Goal: Information Seeking & Learning: Learn about a topic

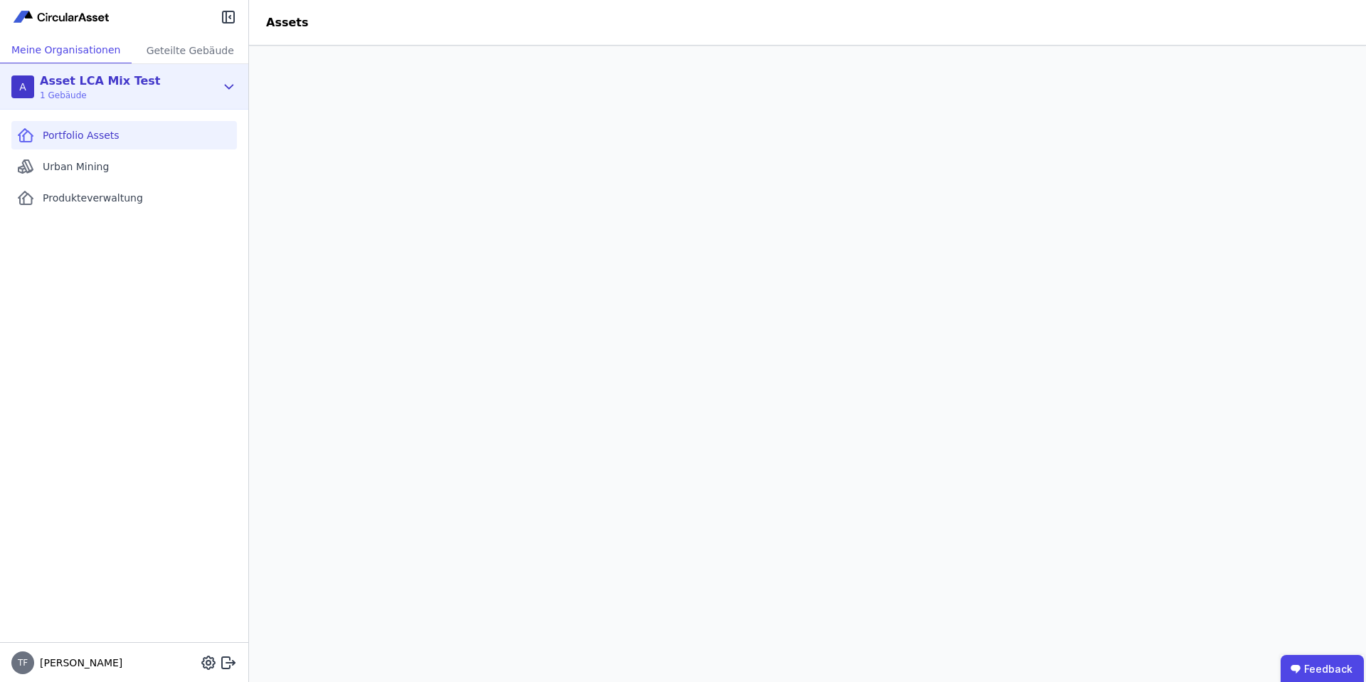
click at [192, 96] on div "A Asset LCA Mix Test 1 Gebäude" at bounding box center [113, 87] width 204 height 28
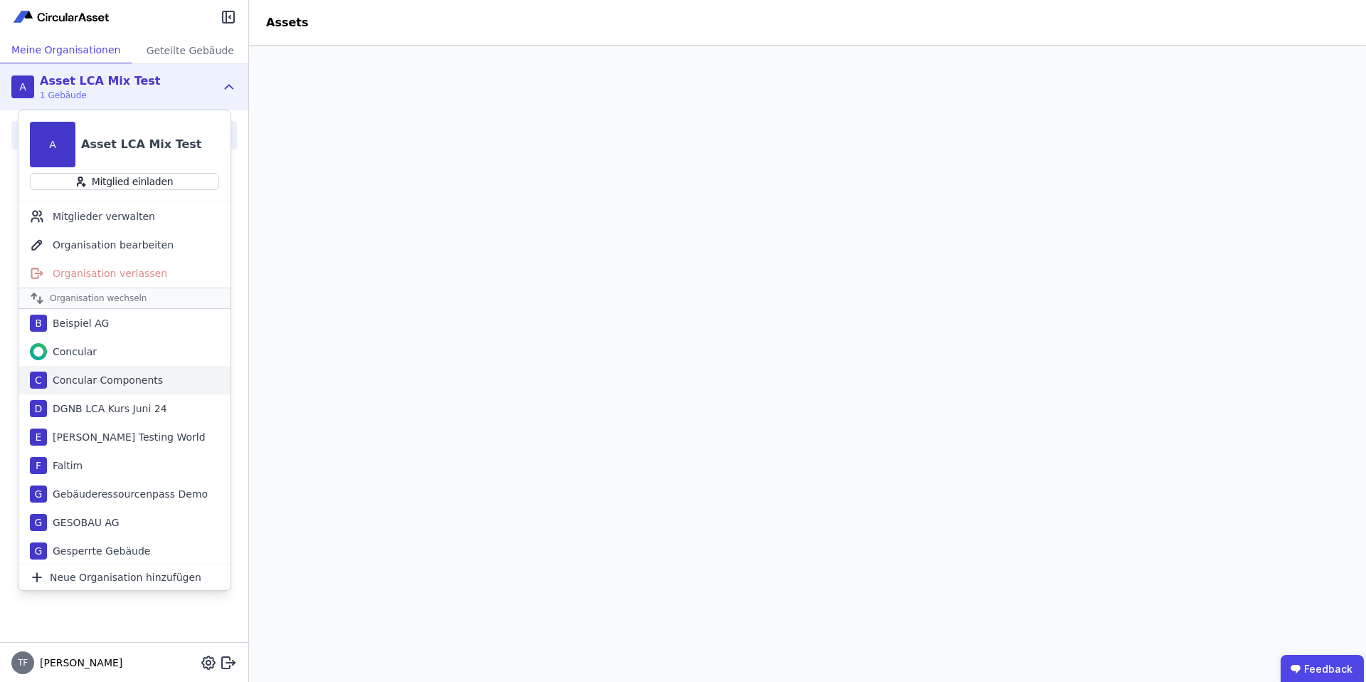
scroll to position [73, 0]
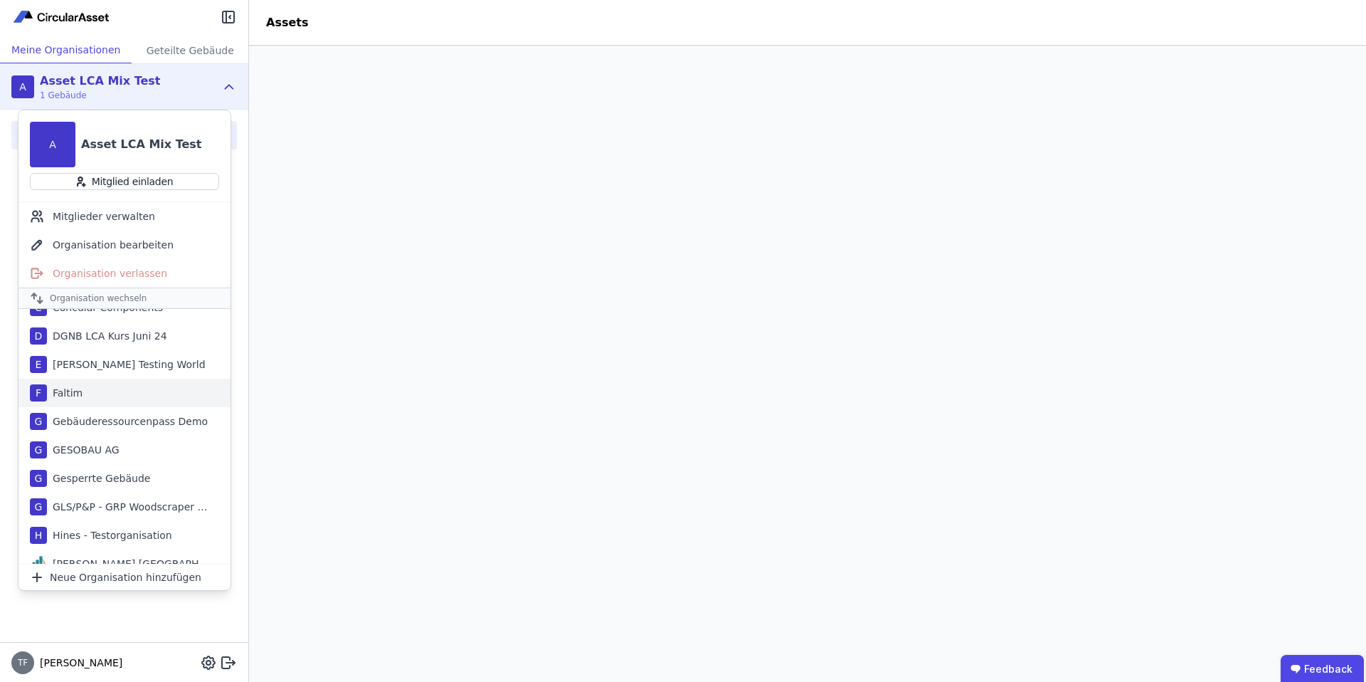
click at [102, 382] on div "F Faltim" at bounding box center [125, 393] width 212 height 28
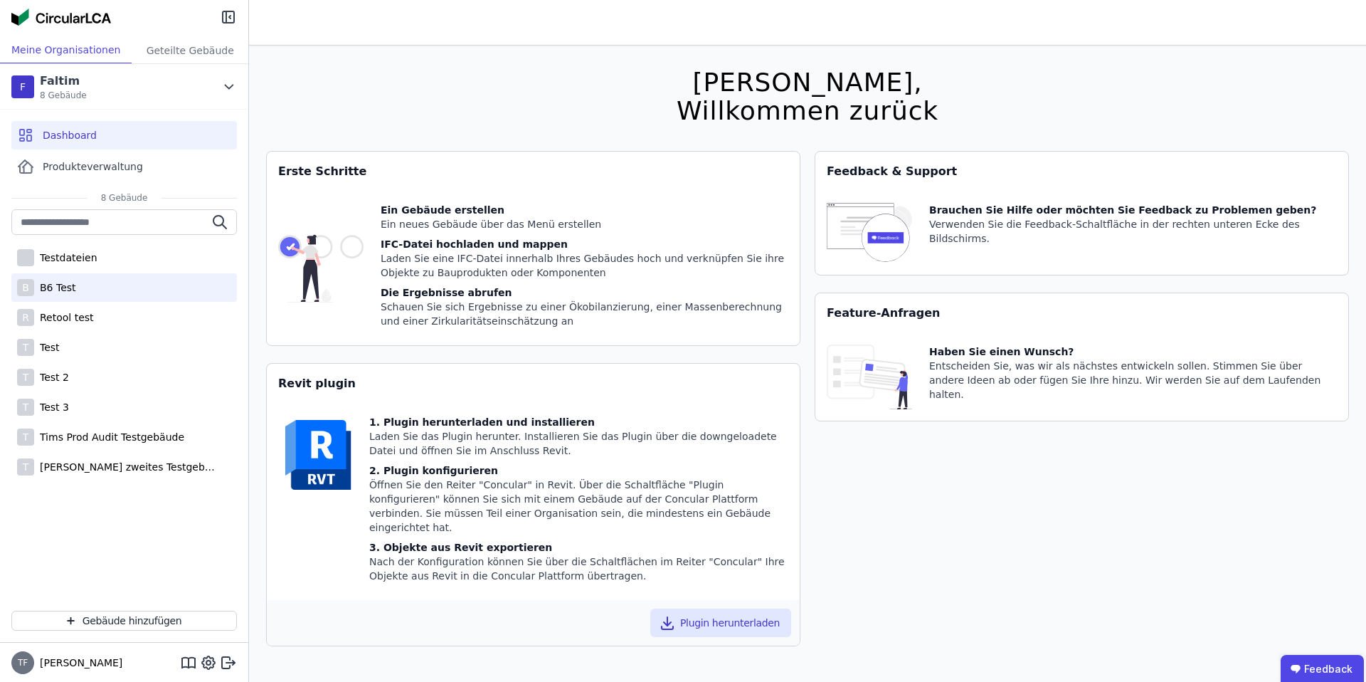
click at [107, 297] on div "B B6 Test" at bounding box center [124, 287] width 226 height 28
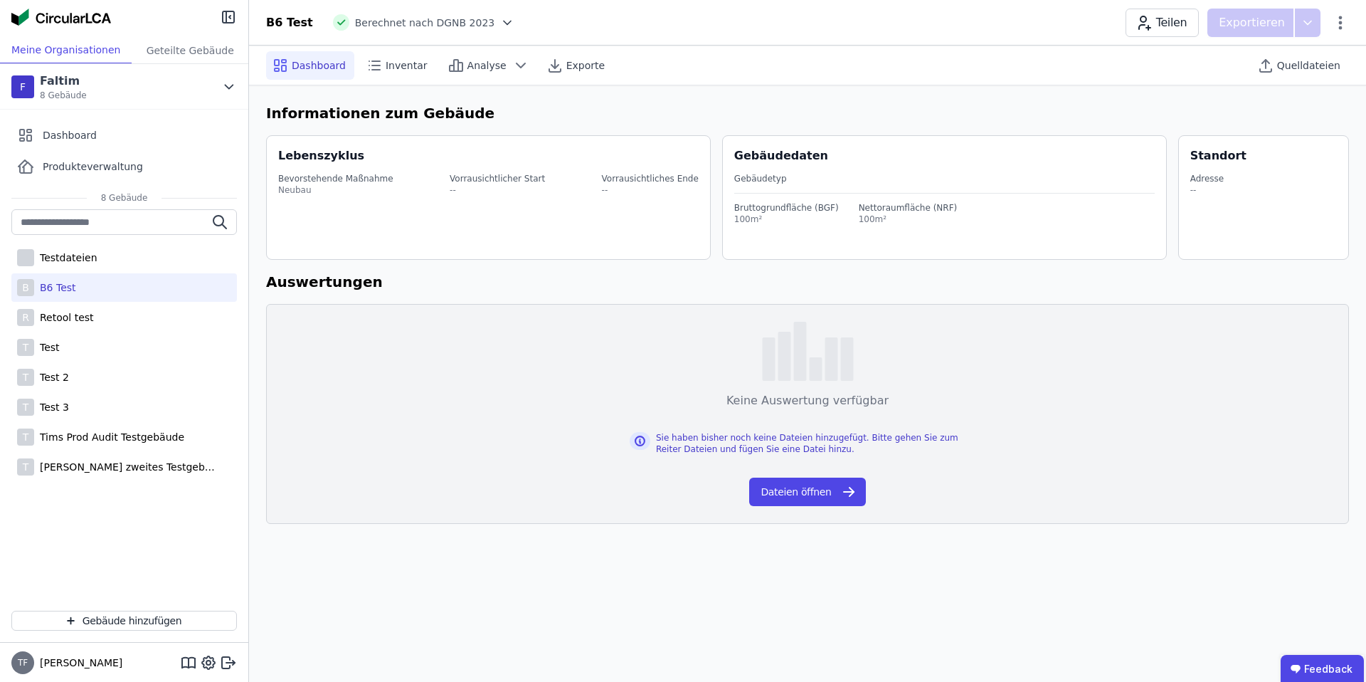
click at [500, 22] on icon at bounding box center [507, 23] width 14 height 14
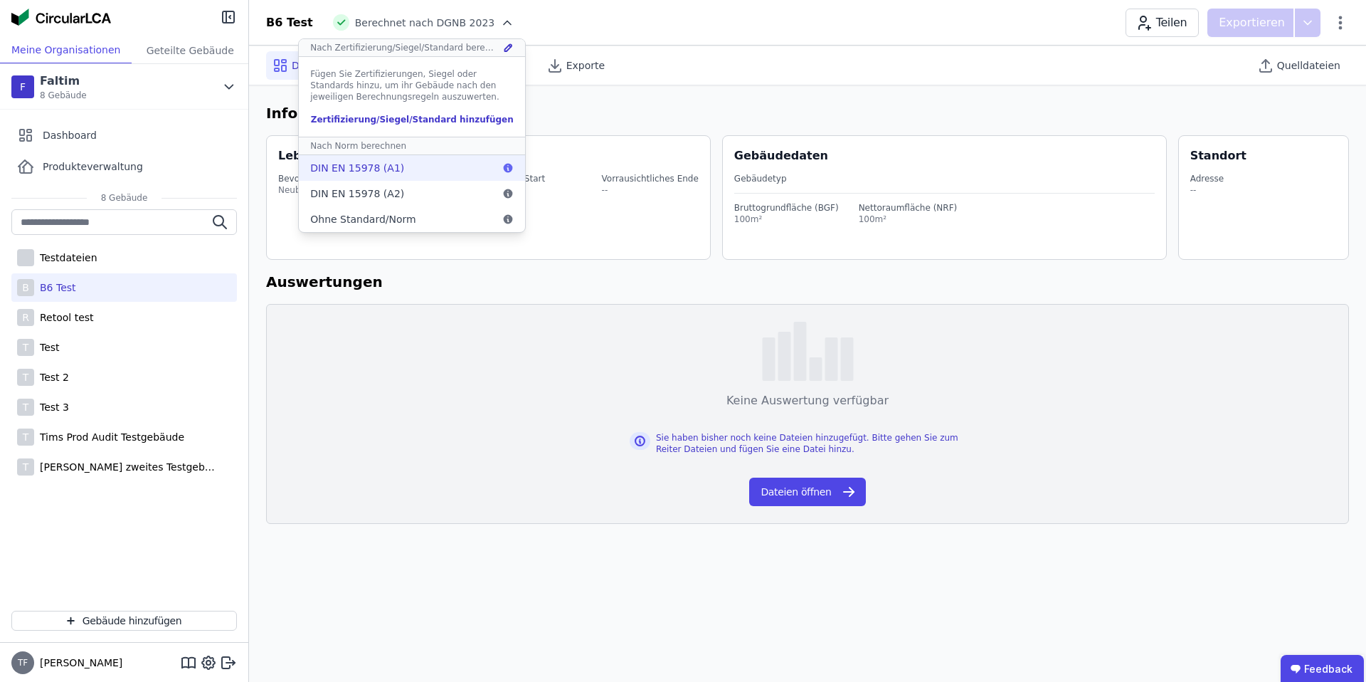
click at [358, 168] on span "DIN EN 15978 (A1)" at bounding box center [357, 168] width 94 height 14
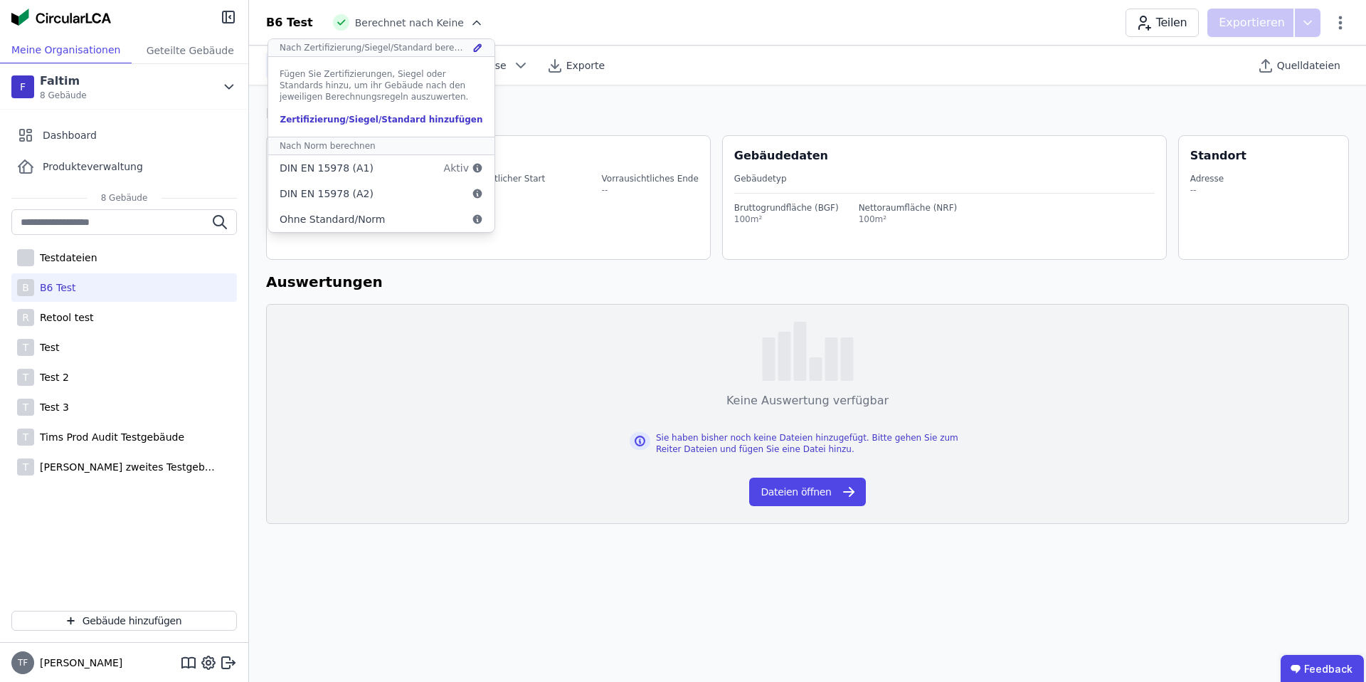
click at [470, 23] on icon at bounding box center [477, 23] width 14 height 14
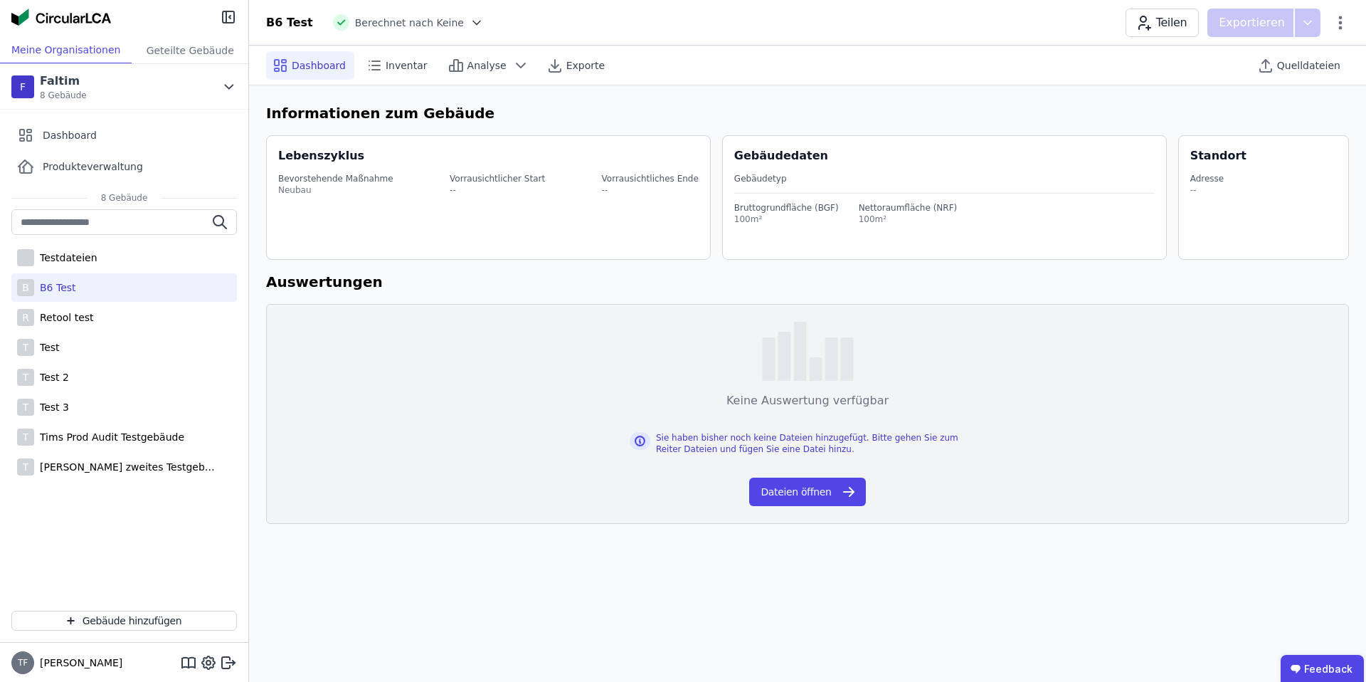
click at [470, 23] on icon at bounding box center [477, 23] width 14 height 14
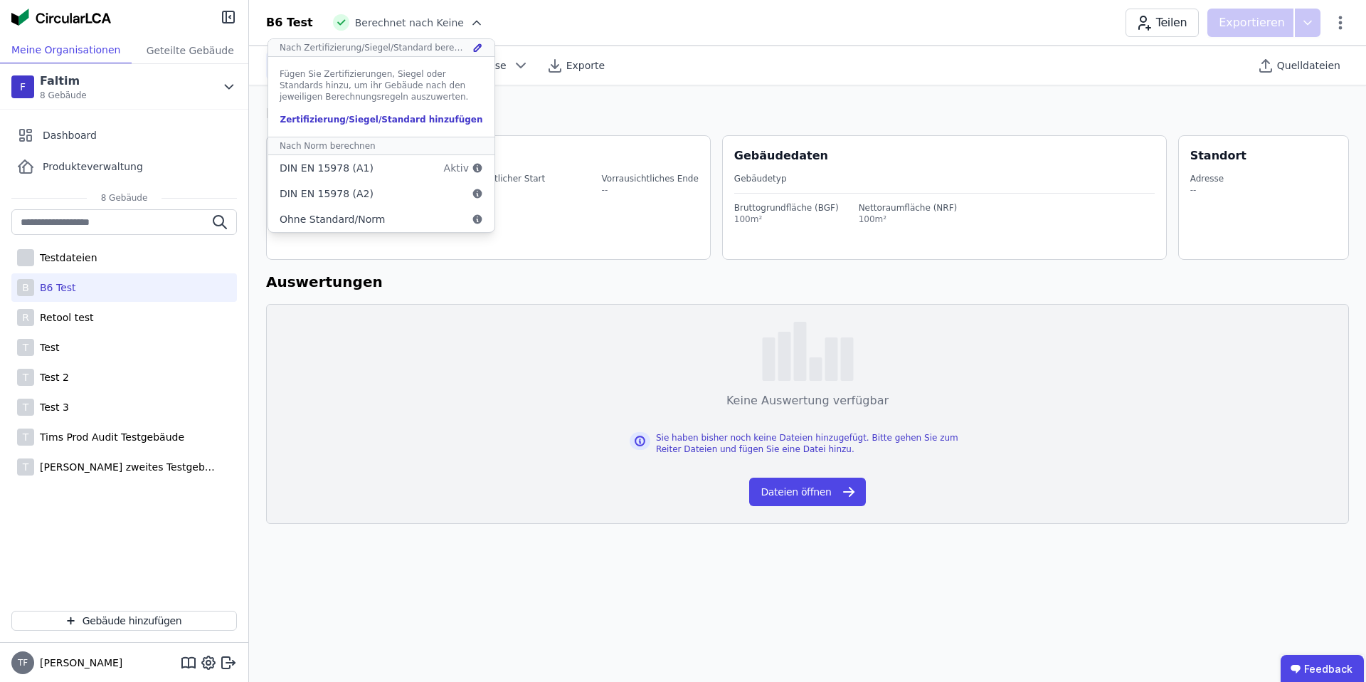
click at [416, 30] on div "Berechnet nach Keine" at bounding box center [398, 22] width 131 height 16
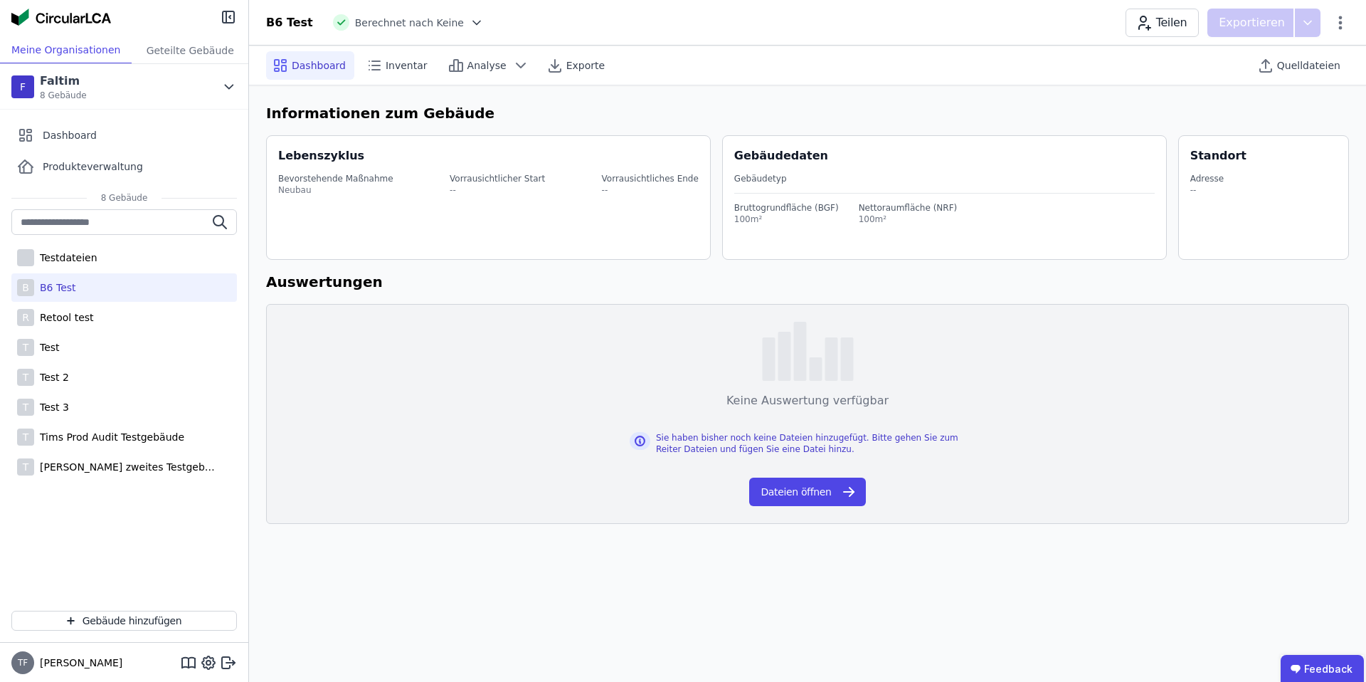
click at [1352, 10] on div "B6 Test Berechnet nach Keine Teilen Exportieren" at bounding box center [807, 23] width 1117 height 28
click at [1339, 23] on icon at bounding box center [1340, 22] width 17 height 17
click at [1257, 63] on div "Gebäude bearbeiten" at bounding box center [1279, 56] width 137 height 26
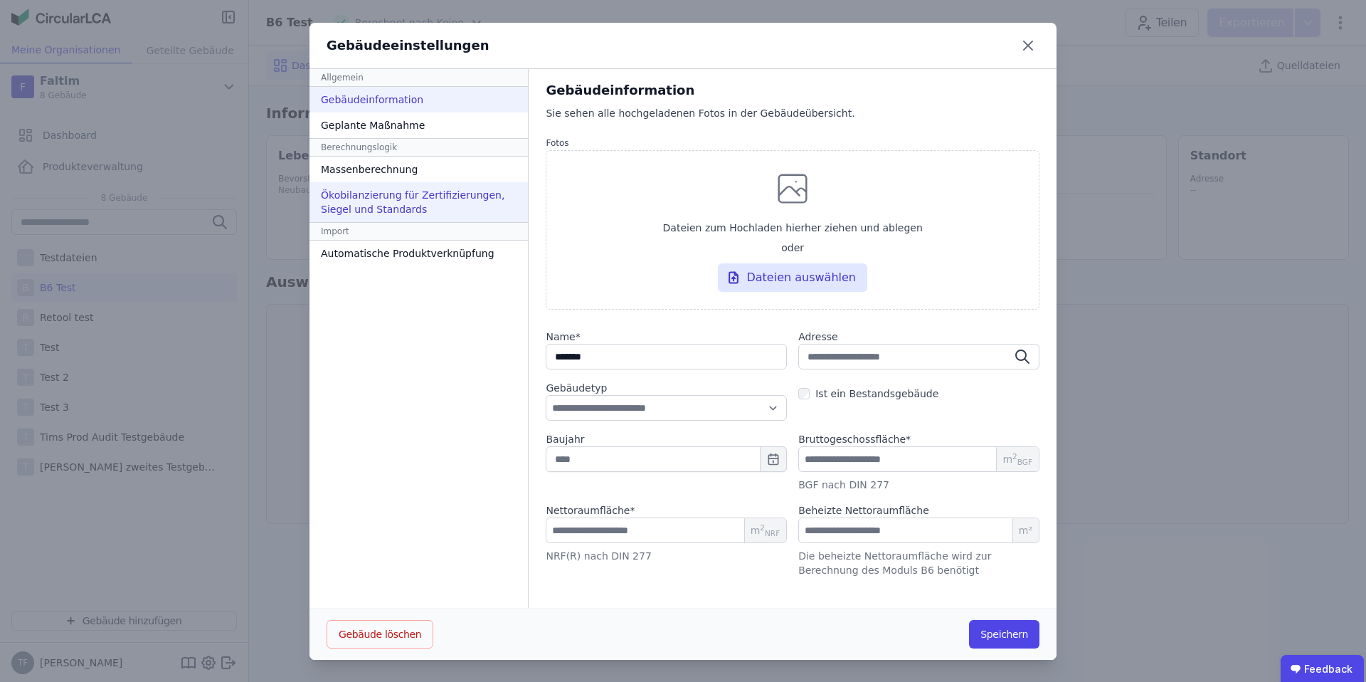
click at [345, 209] on div "Ökobilanzierung für Zertifizierungen, Siegel und Standards" at bounding box center [419, 202] width 218 height 40
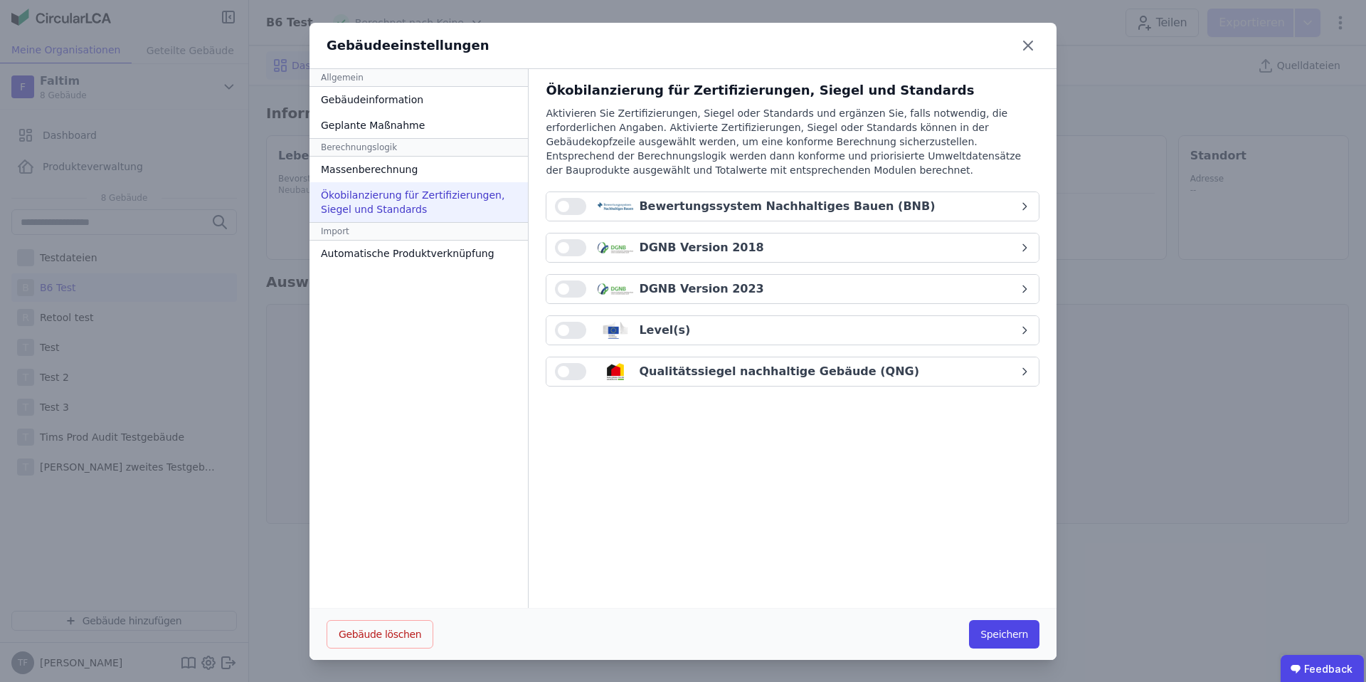
click at [826, 200] on div "Bewertungssystem Nachhaltiges Bauen (BNB)" at bounding box center [787, 206] width 296 height 17
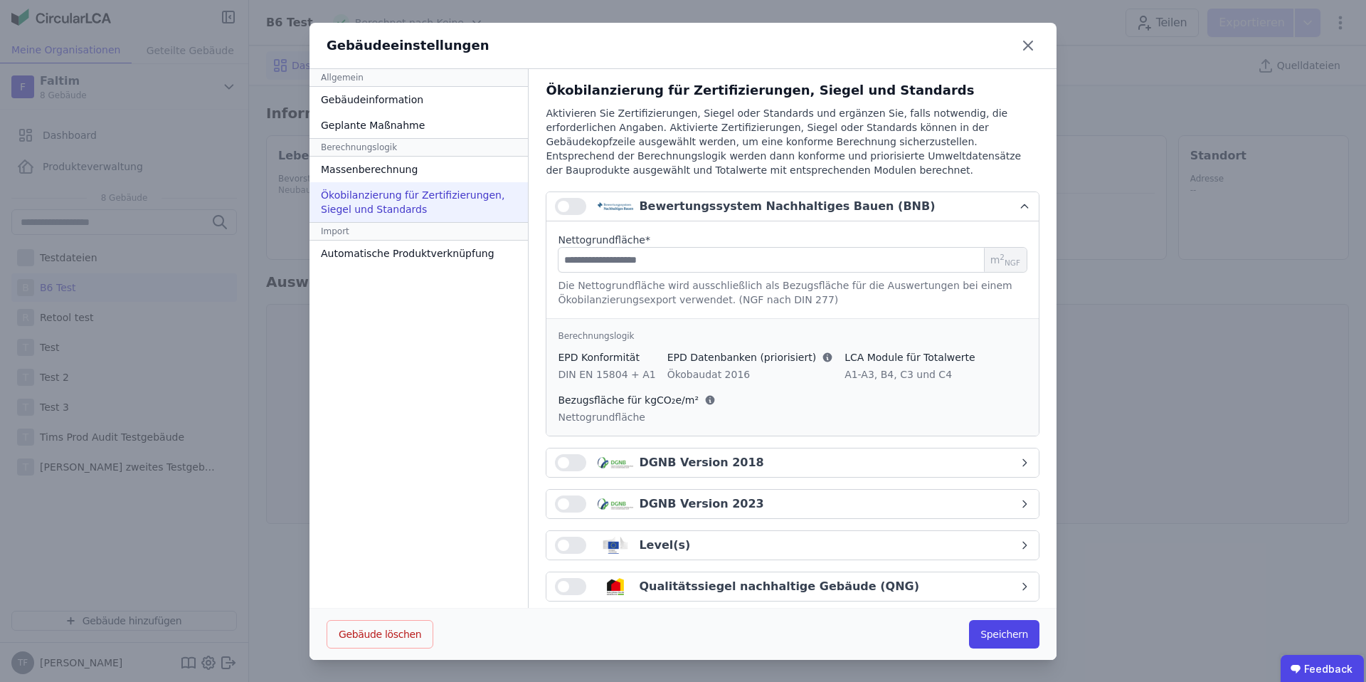
click at [826, 201] on div "Bewertungssystem Nachhaltiges Bauen (BNB)" at bounding box center [787, 206] width 296 height 17
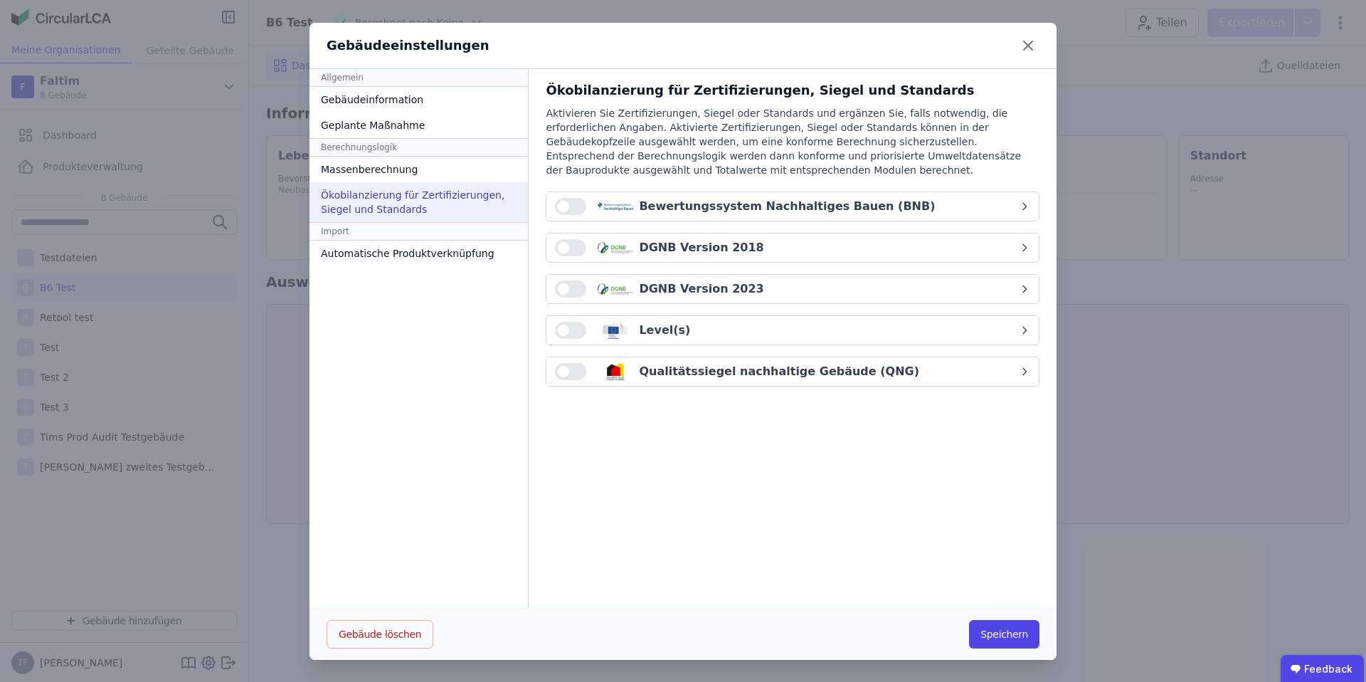
click at [826, 109] on div "Aktivieren Sie Zertifizierungen, Siegel oder Standards und ergänzen Sie, falls …" at bounding box center [793, 148] width 494 height 85
click at [1035, 46] on icon at bounding box center [1028, 45] width 23 height 23
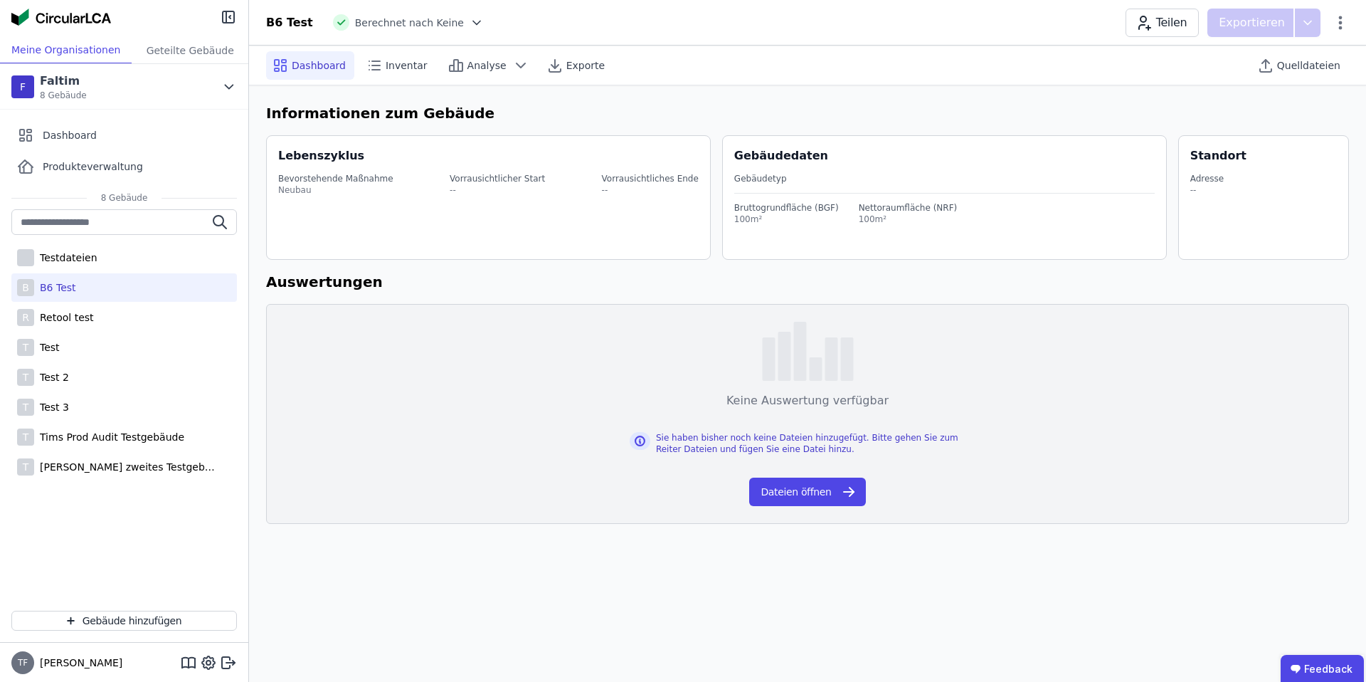
click at [396, 27] on span "Berechnet nach Keine" at bounding box center [409, 23] width 109 height 14
click at [464, 20] on div at bounding box center [474, 23] width 20 height 14
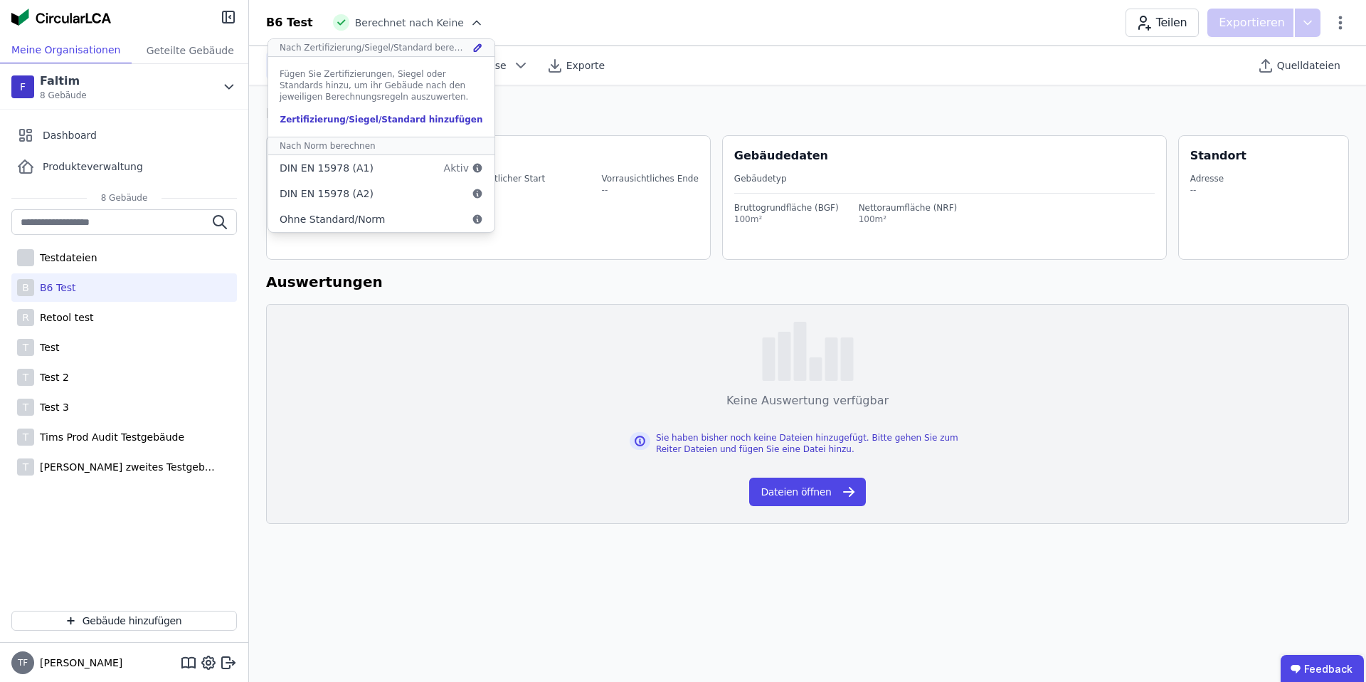
click at [464, 20] on div at bounding box center [474, 23] width 20 height 14
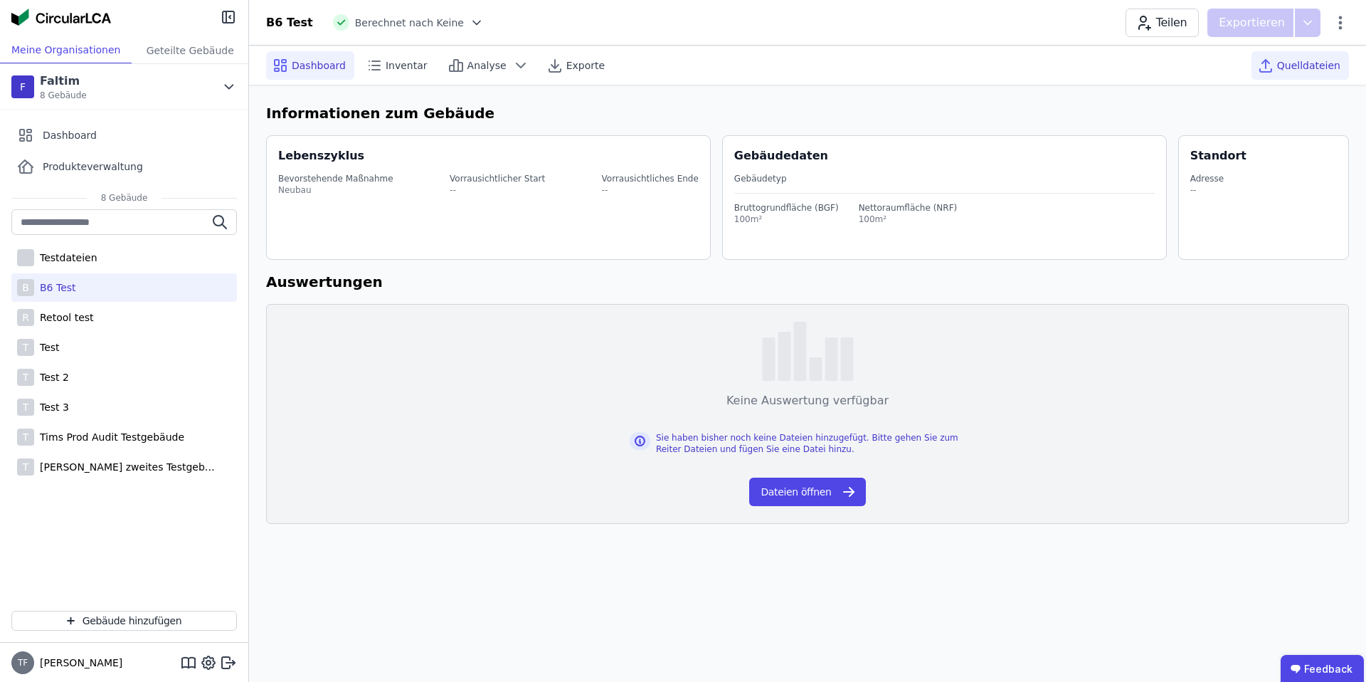
click at [1318, 60] on span "Quelldateien" at bounding box center [1308, 65] width 63 height 14
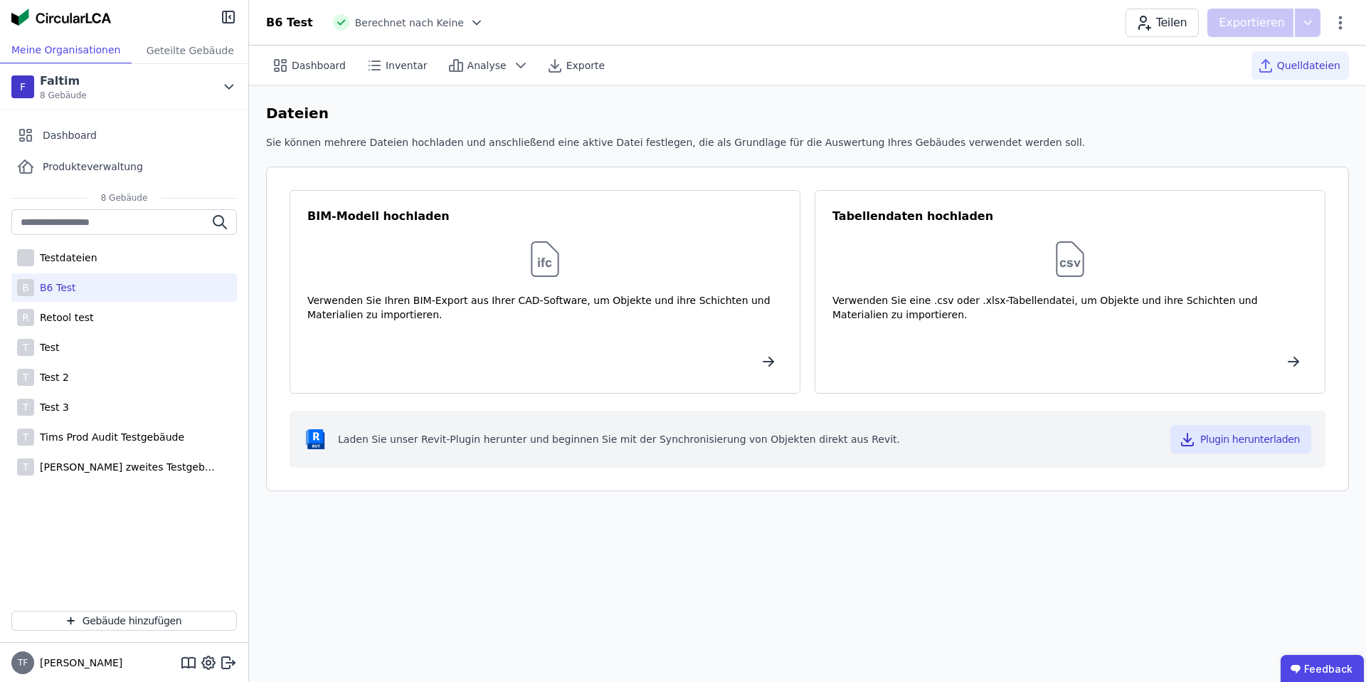
click at [1092, 66] on div "Dashboard Inventar Analyse Exporte Quelldateien" at bounding box center [807, 65] width 1083 height 39
click at [1132, 149] on div "Sie können mehrere Dateien hochladen und anschließend eine aktive Datei festleg…" at bounding box center [807, 148] width 1083 height 26
click at [495, 67] on span "Analyse" at bounding box center [487, 65] width 39 height 14
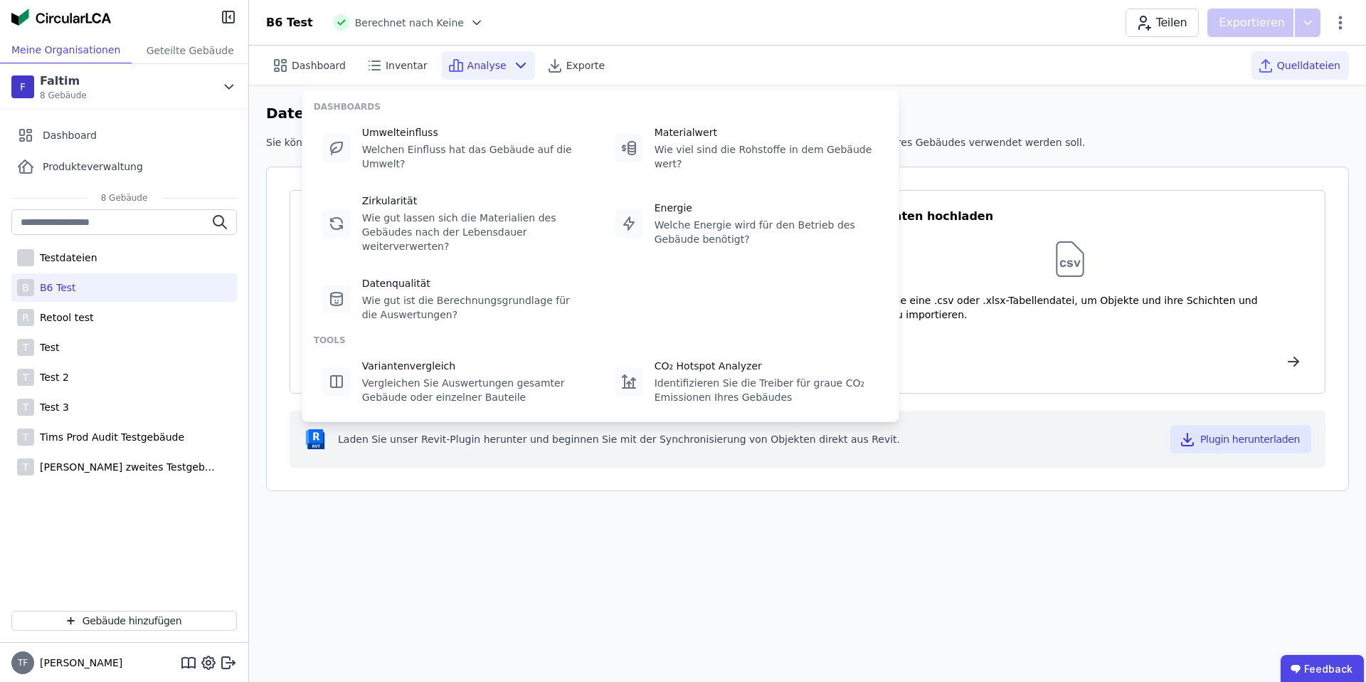
click at [470, 16] on icon at bounding box center [477, 23] width 14 height 14
click at [714, 642] on div "Dashboard Inventar Analyse Exporte Quelldateien Dateien Sie können mehrere Date…" at bounding box center [807, 364] width 1117 height 636
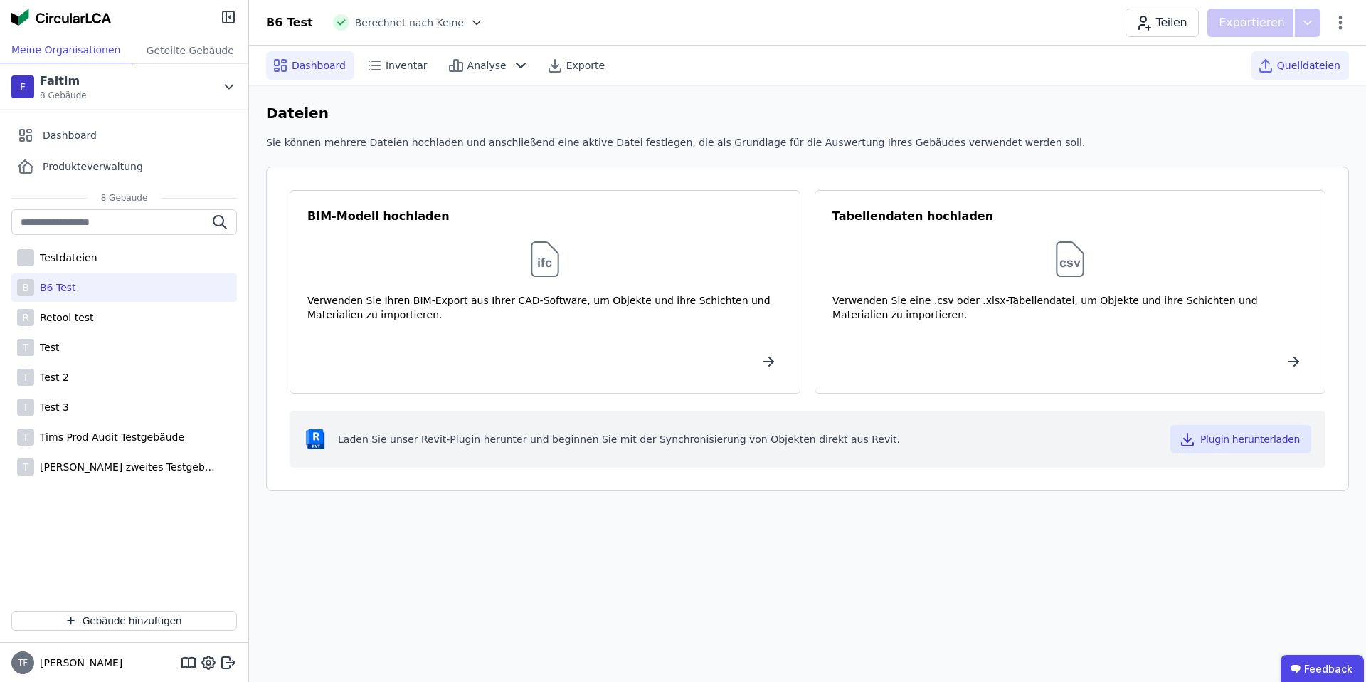
click at [294, 66] on span "Dashboard" at bounding box center [319, 65] width 54 height 14
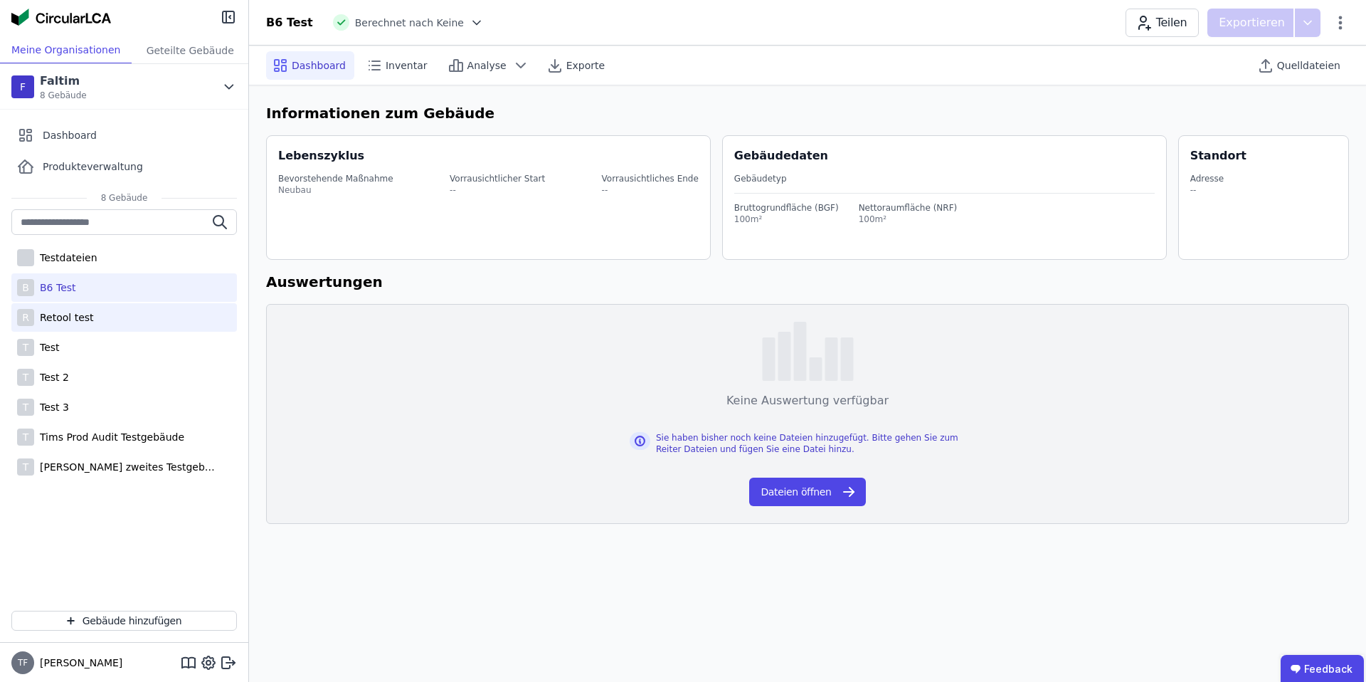
click at [86, 323] on div "Retool test" at bounding box center [64, 317] width 60 height 14
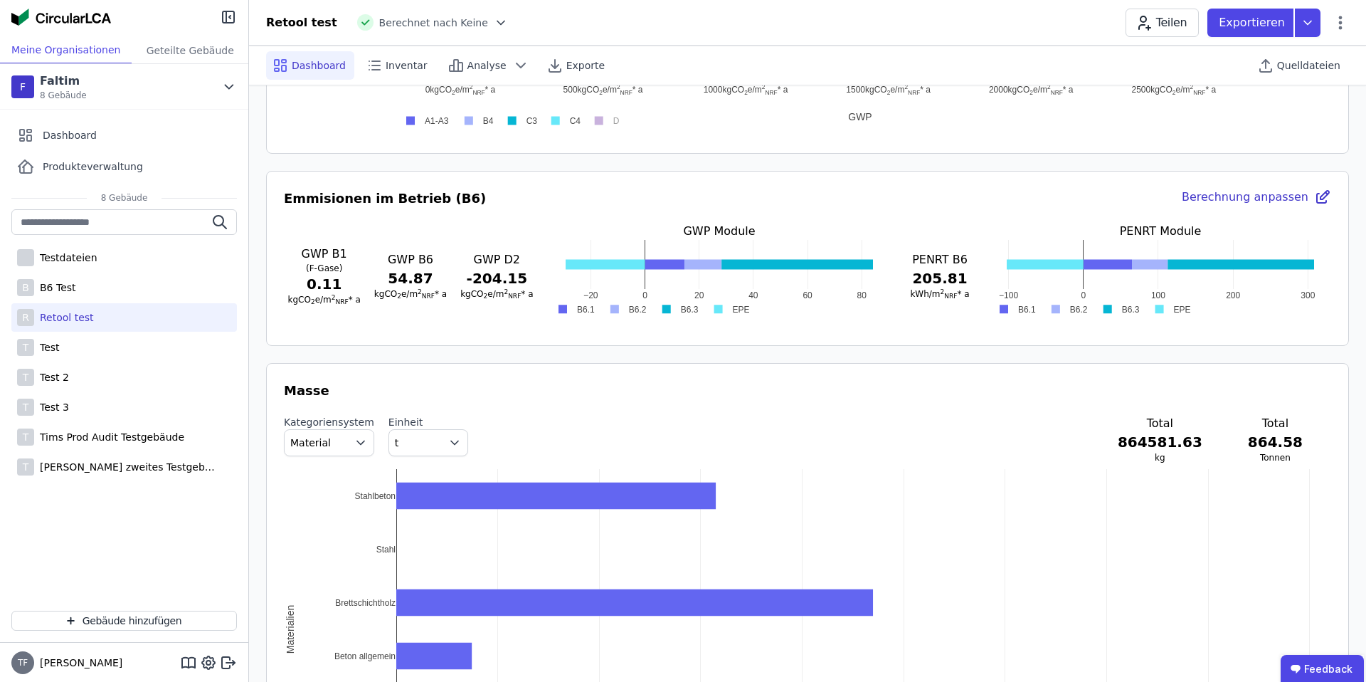
scroll to position [1129, 0]
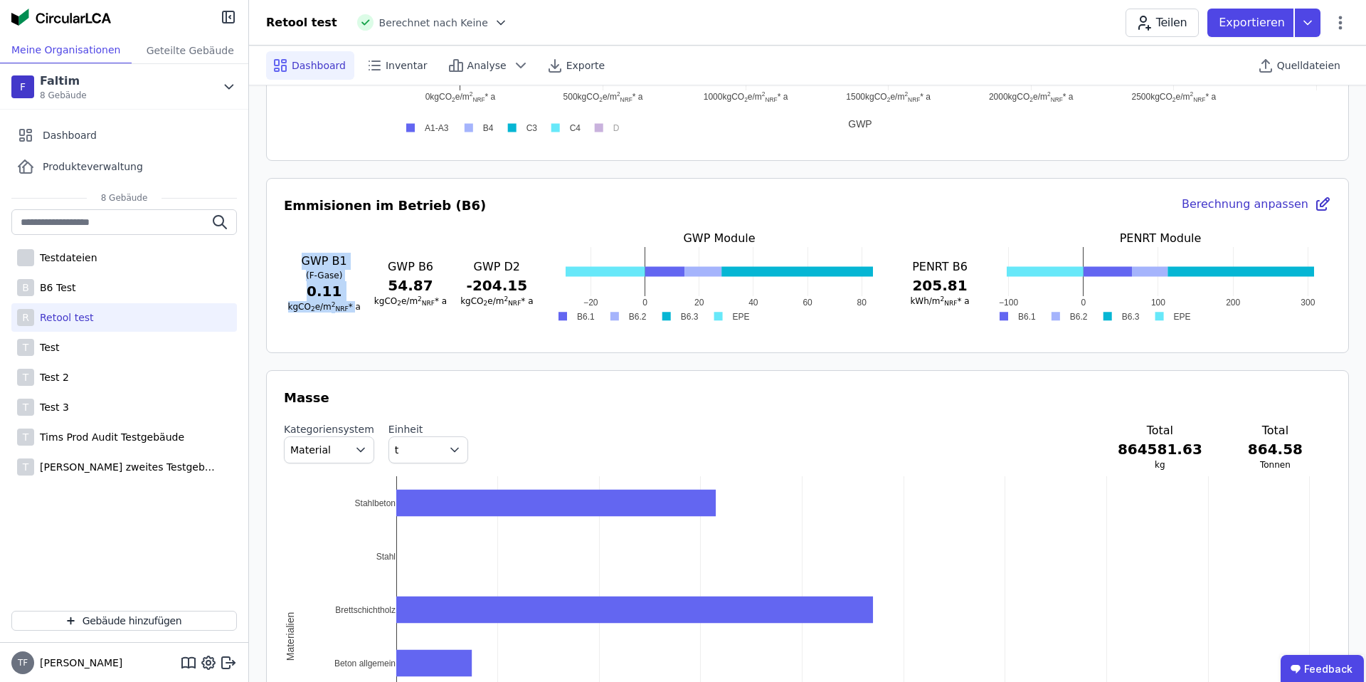
drag, startPoint x: 306, startPoint y: 257, endPoint x: 351, endPoint y: 302, distance: 63.9
click at [351, 302] on div "GWP B1 (F-[PERSON_NAME]) 0.11 kgCO 2 e/m 2 NRF * a" at bounding box center [324, 283] width 80 height 60
click at [351, 302] on span "kgCO 2 e/m 2 NRF * a" at bounding box center [324, 307] width 73 height 10
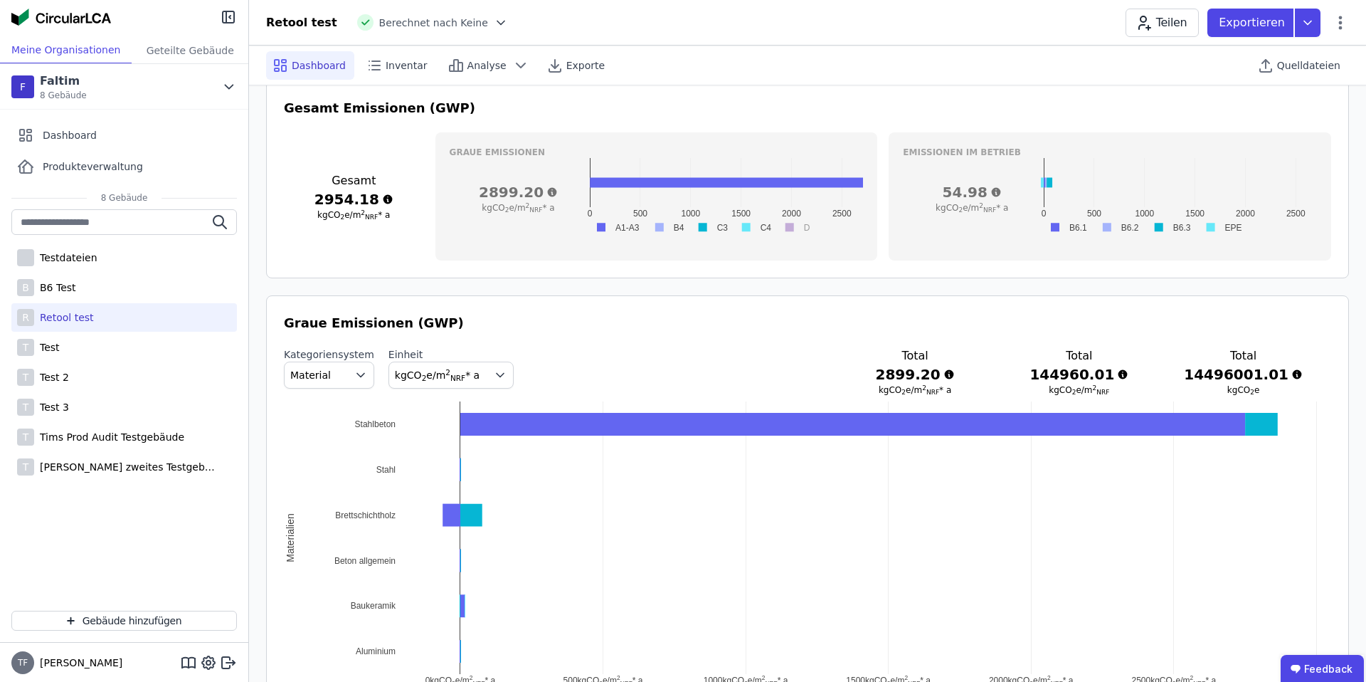
scroll to position [533, 0]
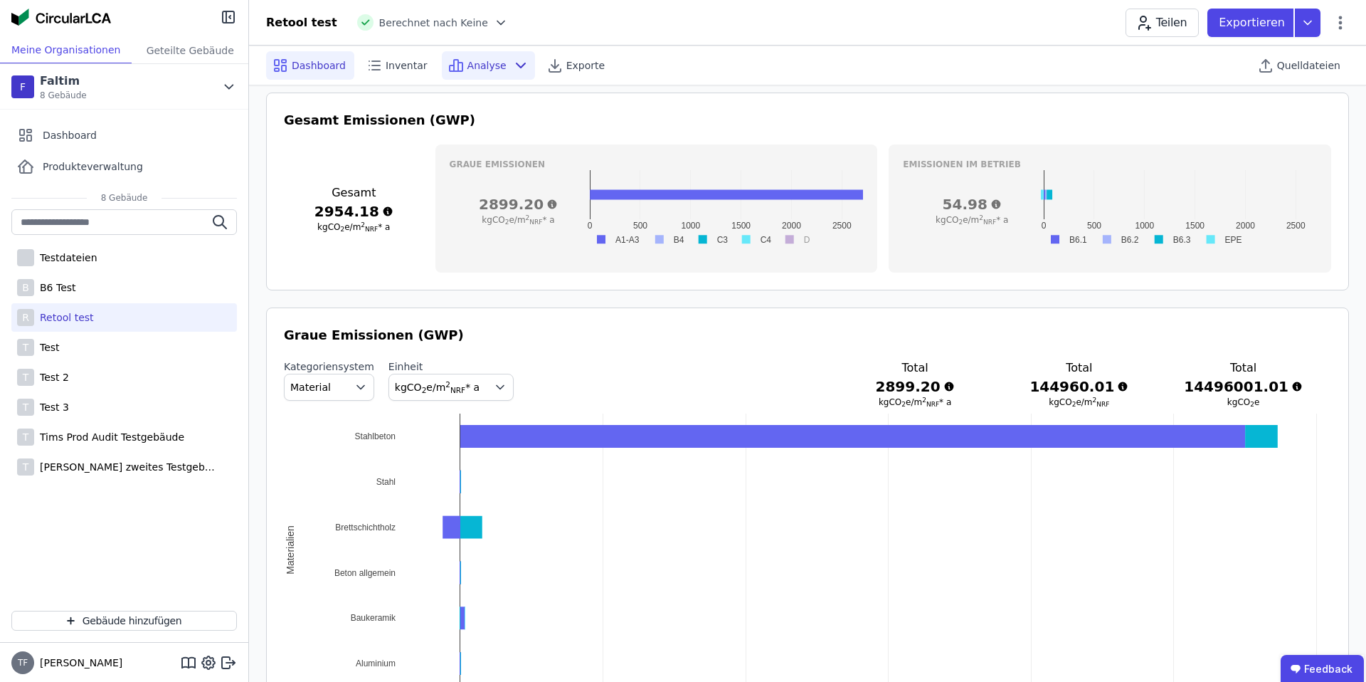
click at [501, 71] on div "Analyse" at bounding box center [488, 65] width 93 height 28
click at [964, 75] on div "Dashboard Inventar Analyse Exporte Quelldateien" at bounding box center [807, 65] width 1083 height 39
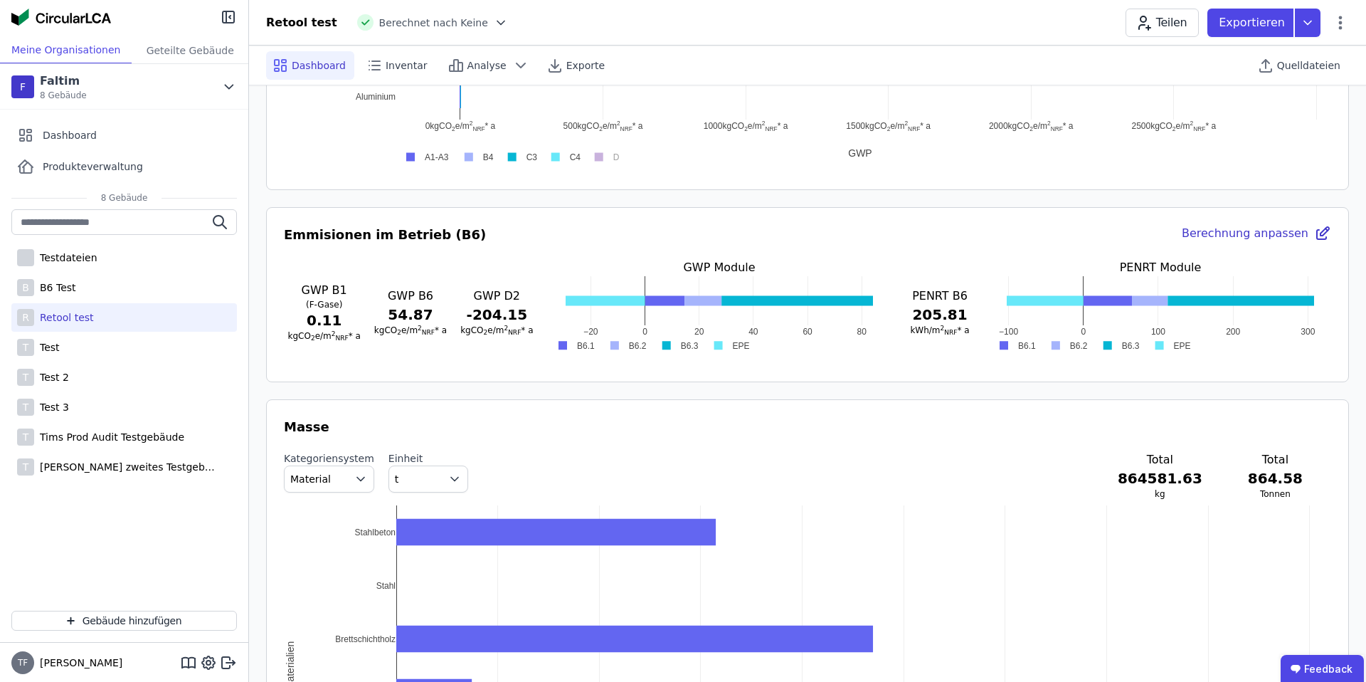
scroll to position [1106, 0]
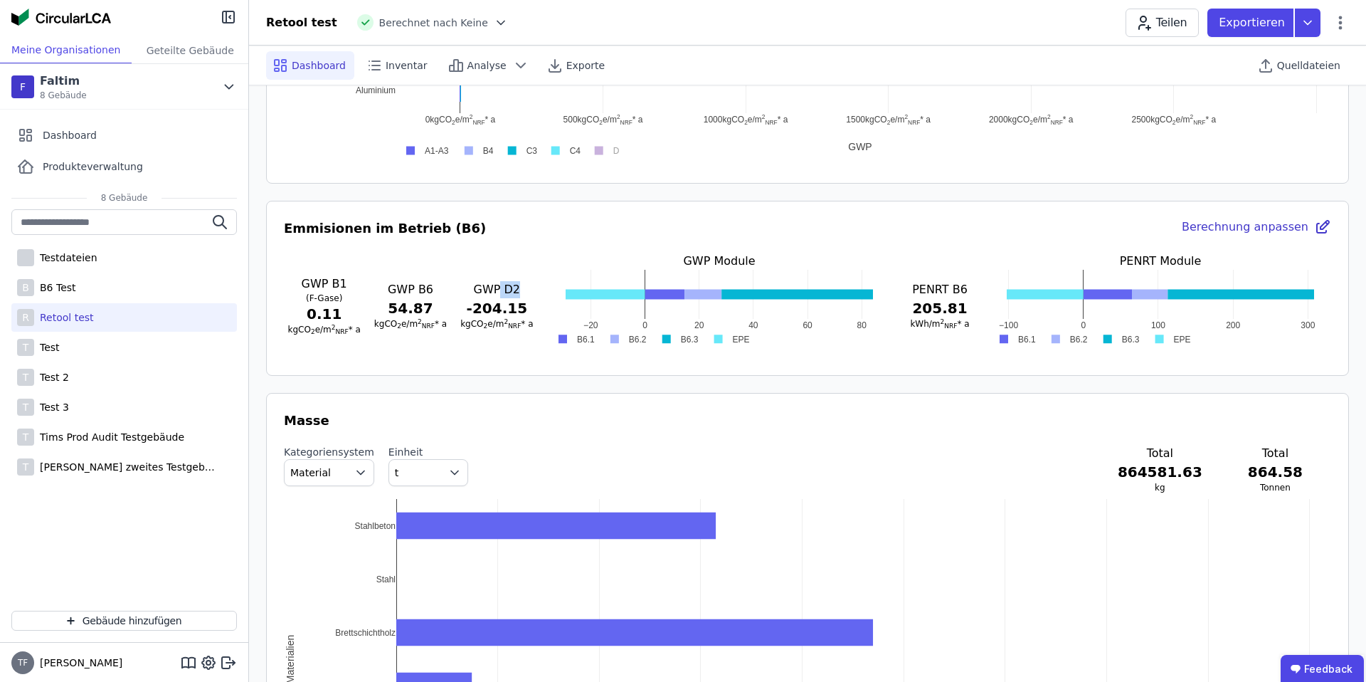
drag, startPoint x: 517, startPoint y: 288, endPoint x: 502, endPoint y: 293, distance: 15.8
click at [502, 293] on h3 "GWP D2" at bounding box center [497, 289] width 80 height 17
click at [946, 285] on h3 "PENRT B6" at bounding box center [940, 289] width 77 height 17
drag, startPoint x: 479, startPoint y: 285, endPoint x: 502, endPoint y: 306, distance: 30.7
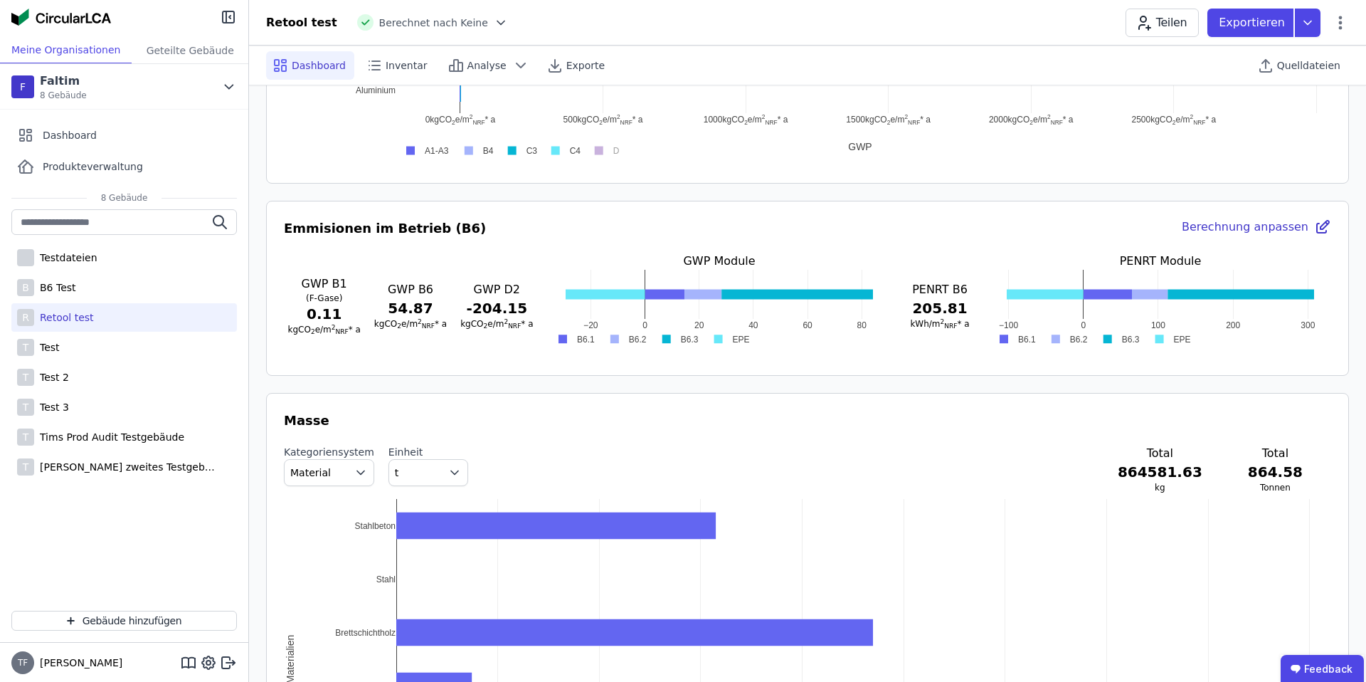
click at [502, 306] on div "GWP D2 -204.15 kgCO 2 e/m 2 NRF * a" at bounding box center [497, 305] width 80 height 48
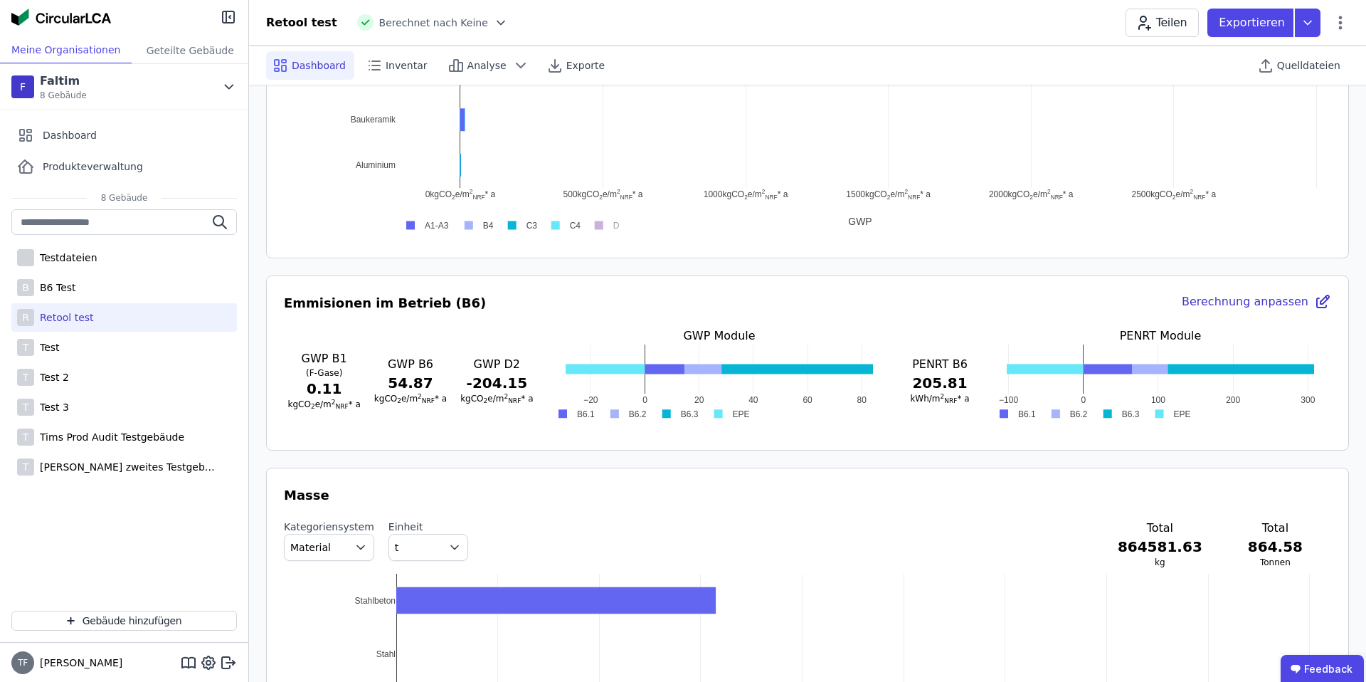
scroll to position [1042, 0]
